Goal: Information Seeking & Learning: Learn about a topic

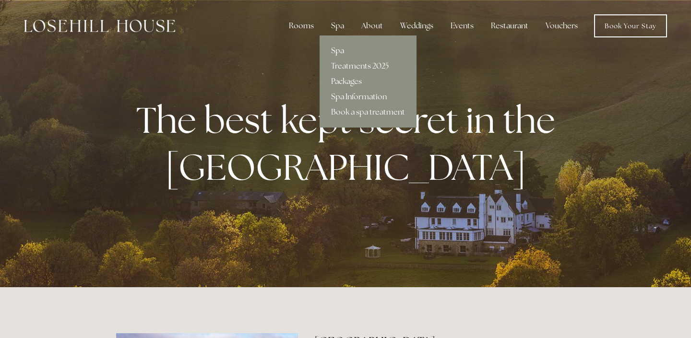
click at [343, 52] on link "Spa" at bounding box center [367, 50] width 97 height 15
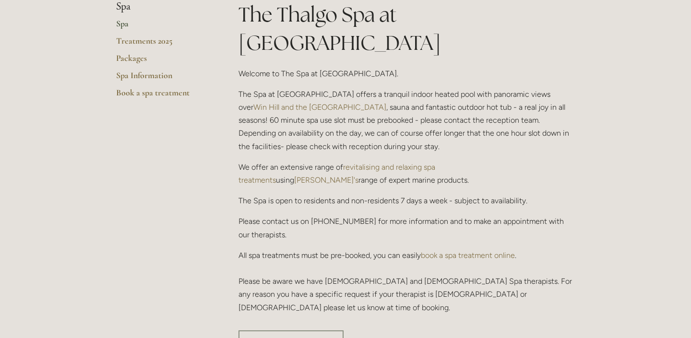
scroll to position [209, 0]
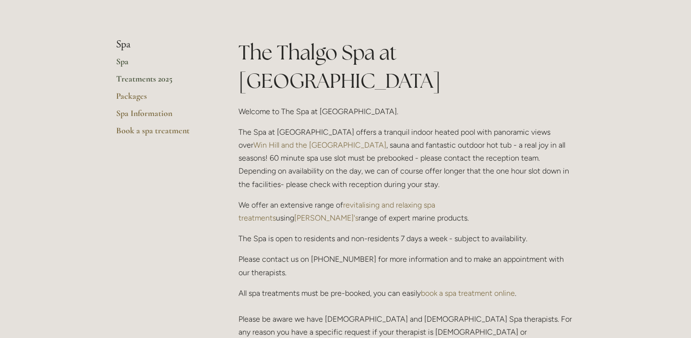
click at [150, 79] on link "Treatments 2025" at bounding box center [162, 81] width 92 height 17
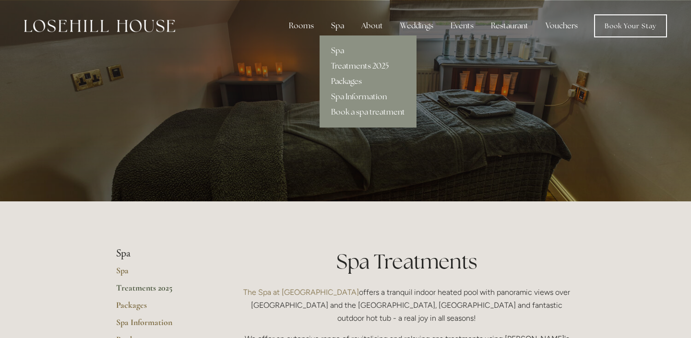
click at [357, 81] on link "Packages" at bounding box center [367, 81] width 97 height 15
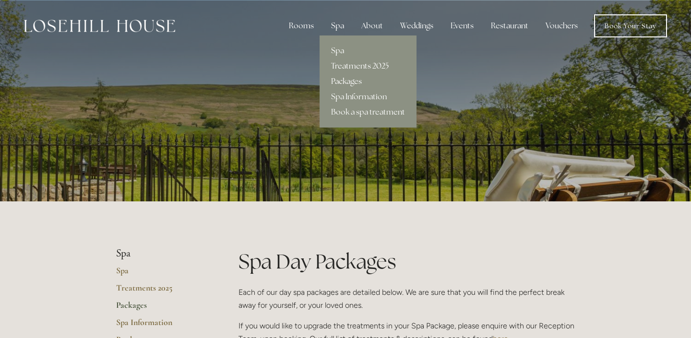
click at [359, 63] on link "Treatments 2025" at bounding box center [367, 66] width 97 height 15
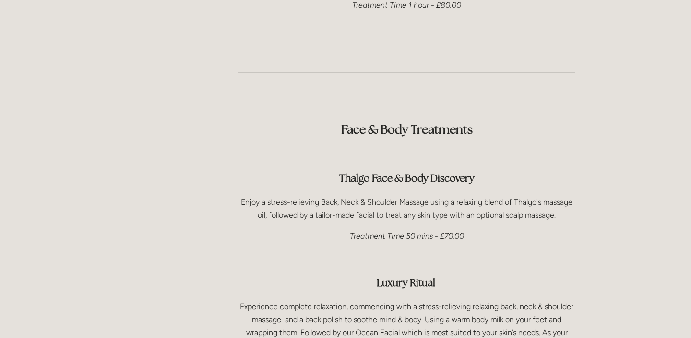
scroll to position [1310, 0]
